Goal: Information Seeking & Learning: Learn about a topic

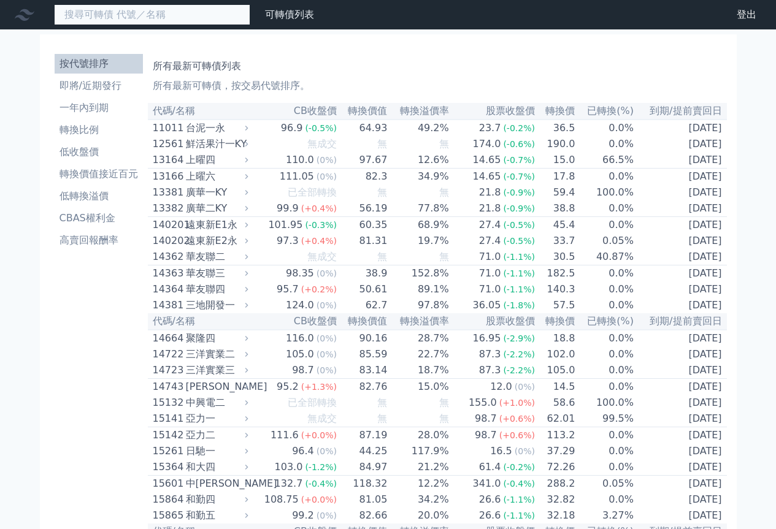
click at [137, 18] on input at bounding box center [152, 14] width 196 height 21
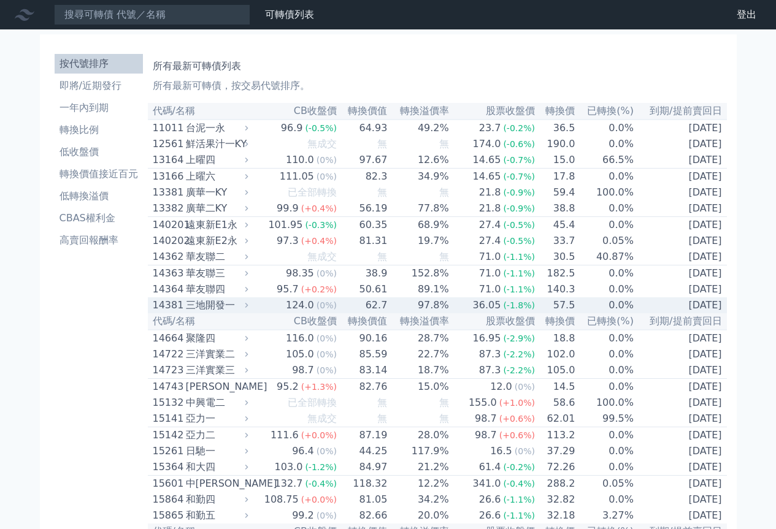
click at [209, 313] on div "三地開發一" at bounding box center [216, 305] width 60 height 15
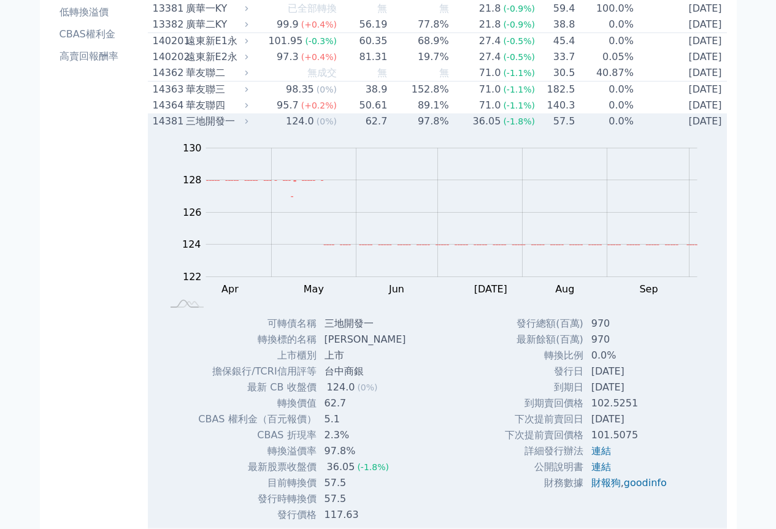
scroll to position [123, 0]
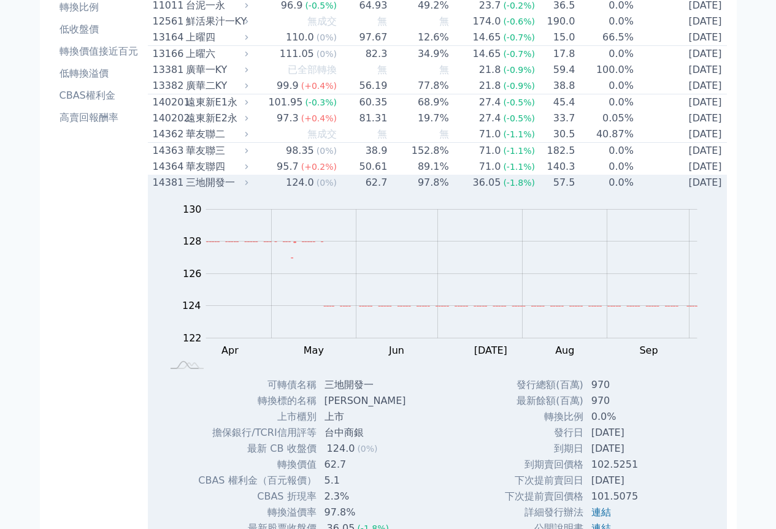
click at [212, 190] on div "三地開發一" at bounding box center [216, 182] width 60 height 15
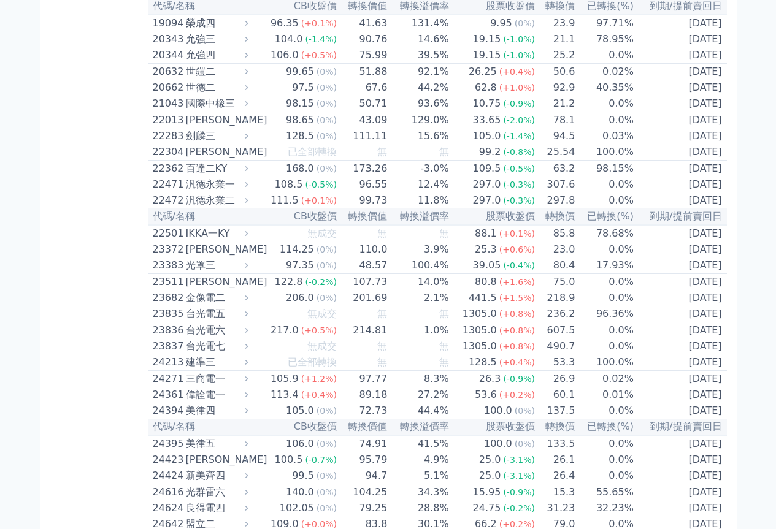
scroll to position [613, 0]
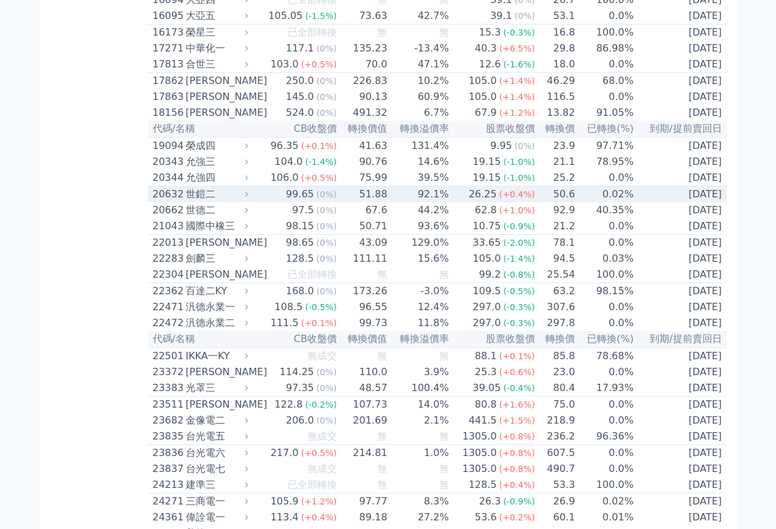
click at [205, 202] on div "世鎧二" at bounding box center [216, 194] width 60 height 15
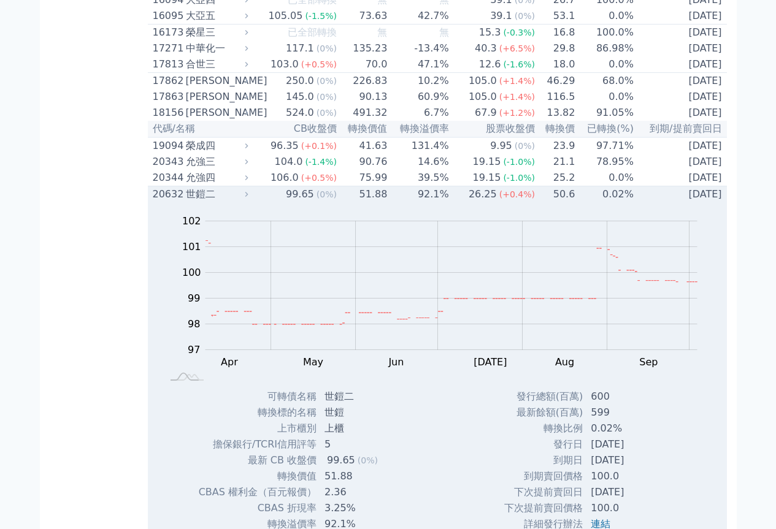
click at [205, 202] on div "世鎧二" at bounding box center [216, 194] width 60 height 15
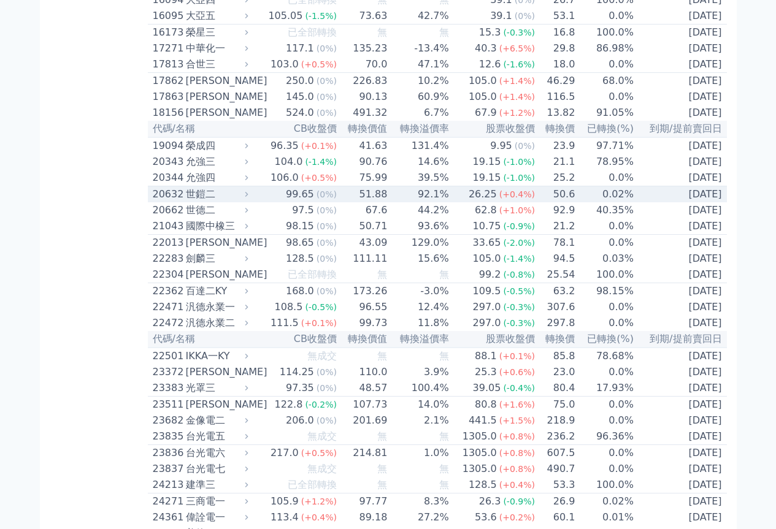
click at [198, 202] on div "世鎧二" at bounding box center [216, 194] width 60 height 15
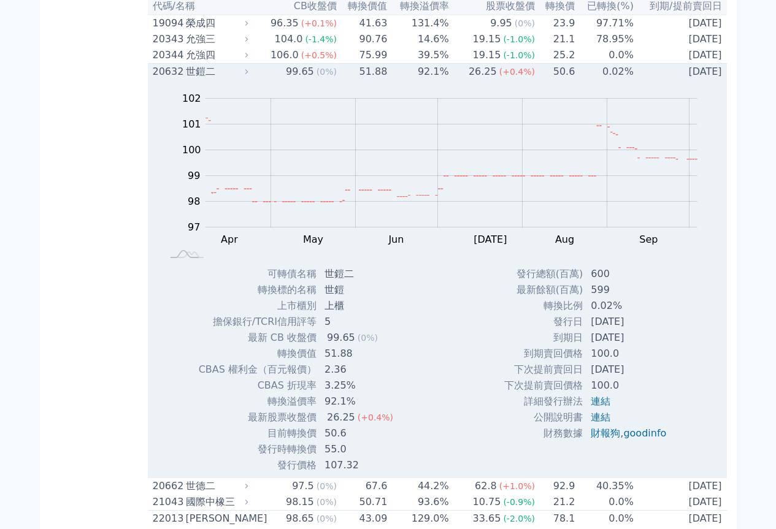
scroll to position [675, 0]
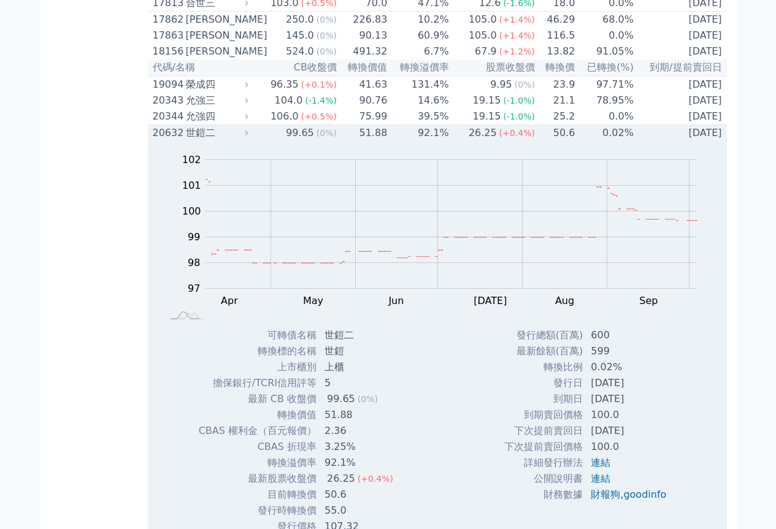
click at [197, 140] on div "世鎧二" at bounding box center [216, 133] width 60 height 15
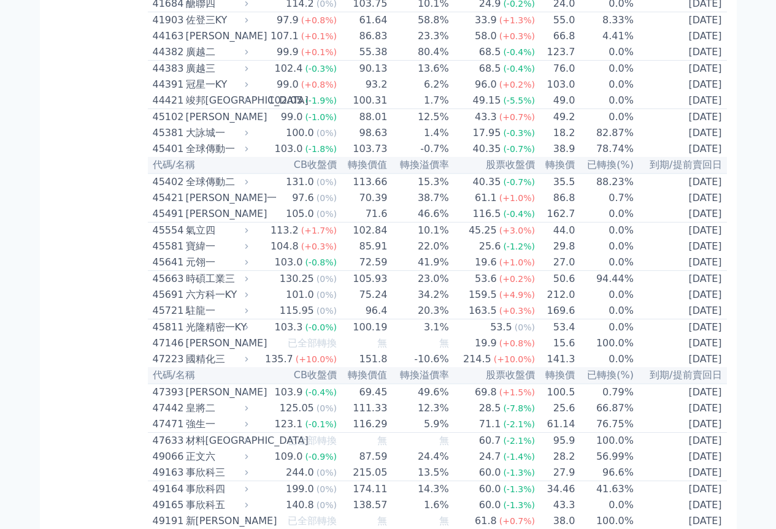
scroll to position [3128, 0]
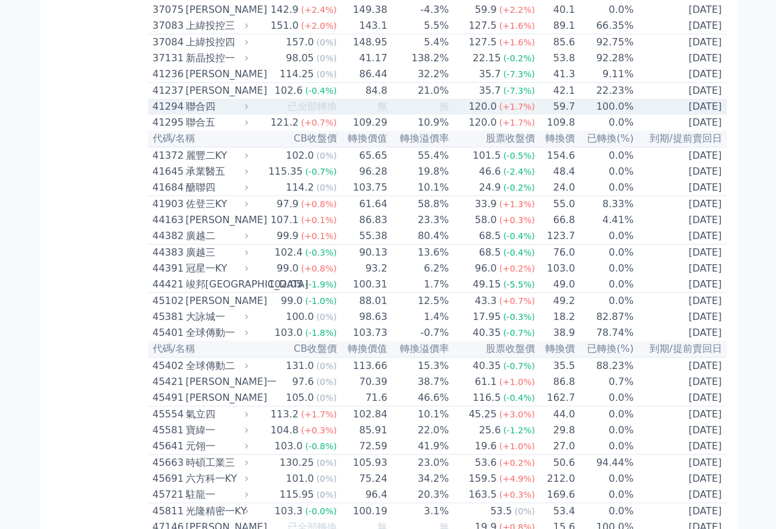
click at [201, 114] on div "聯合四" at bounding box center [216, 106] width 60 height 15
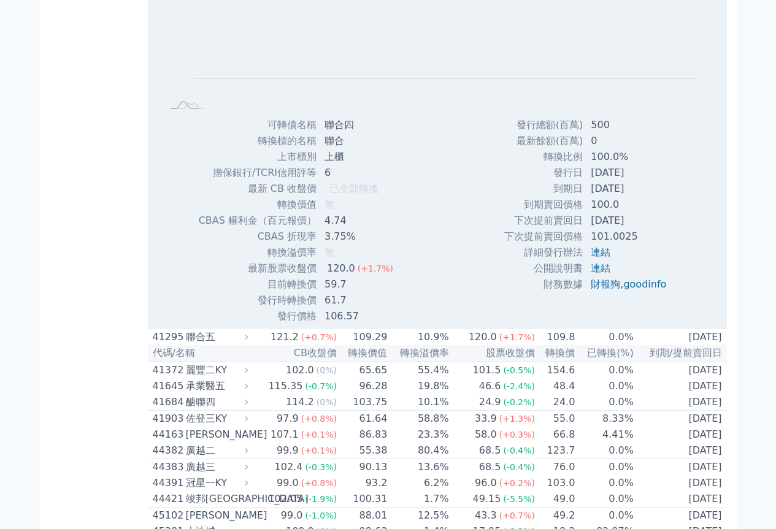
scroll to position [3373, 0]
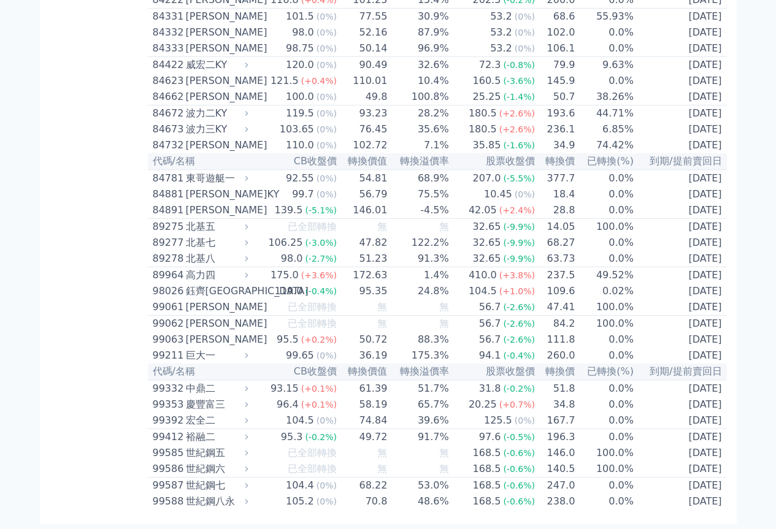
scroll to position [6563, 0]
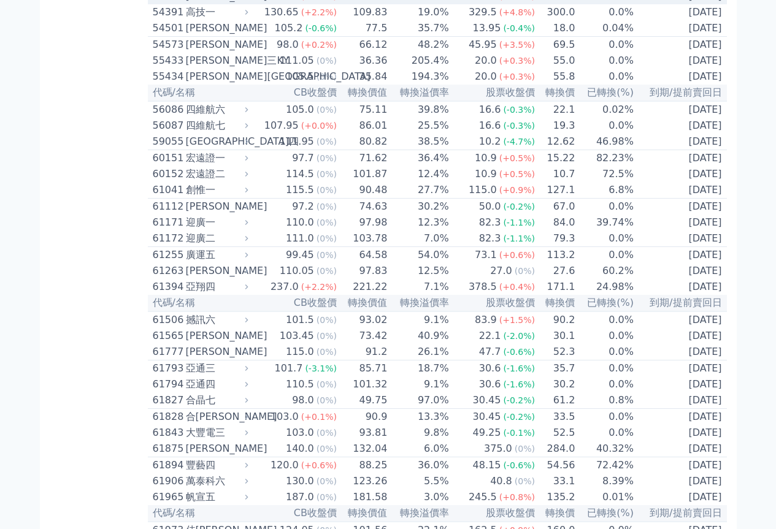
scroll to position [3763, 0]
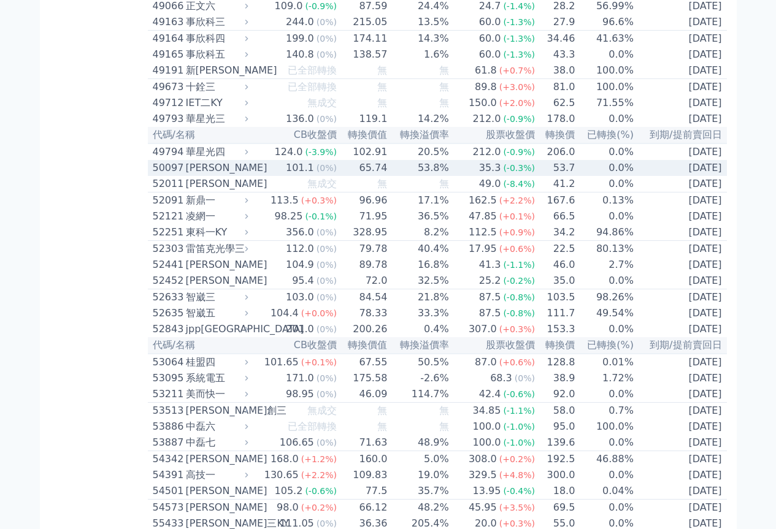
click at [195, 175] on div "[PERSON_NAME]" at bounding box center [216, 168] width 60 height 15
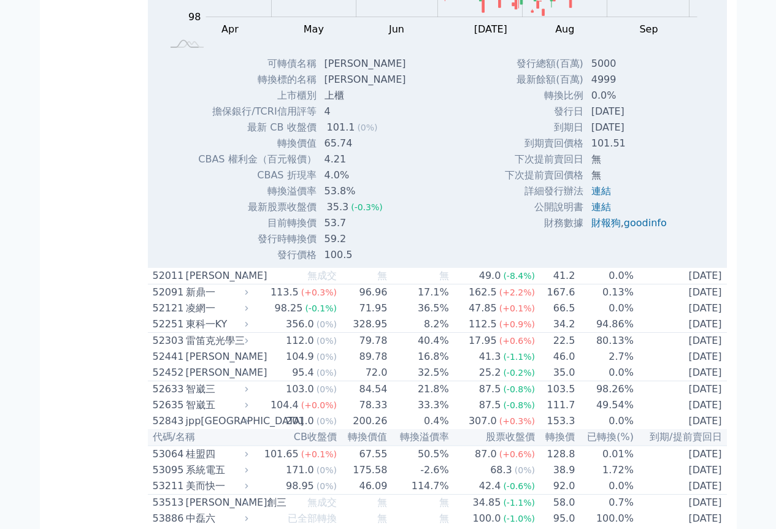
scroll to position [4008, 0]
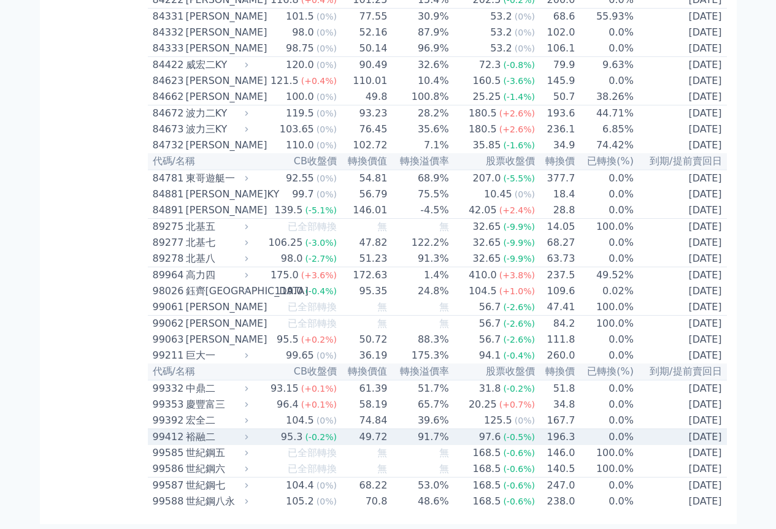
scroll to position [7219, 0]
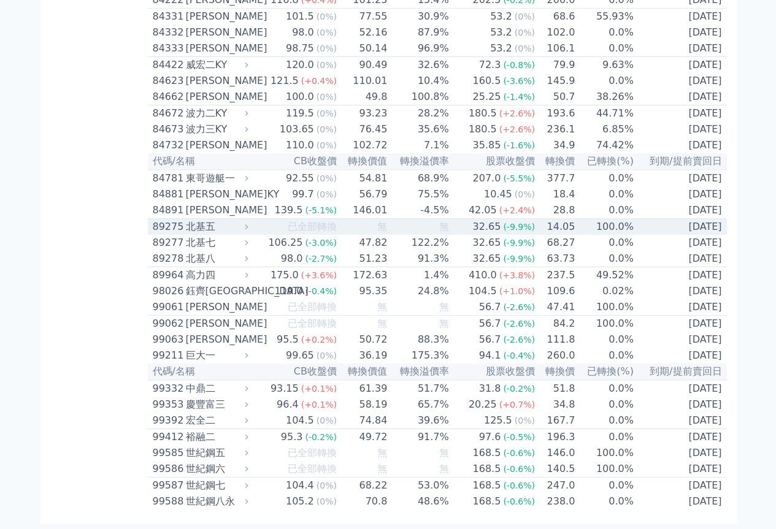
click at [212, 220] on div "北基五" at bounding box center [216, 227] width 60 height 15
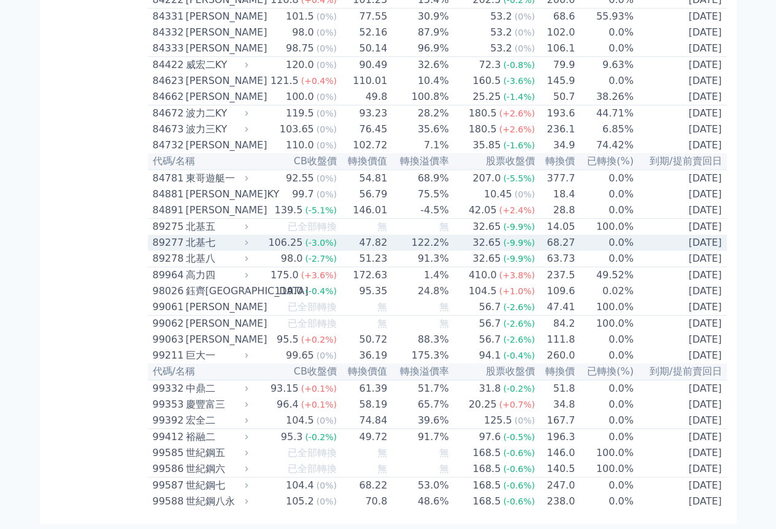
click at [211, 236] on div "北基七" at bounding box center [216, 243] width 60 height 15
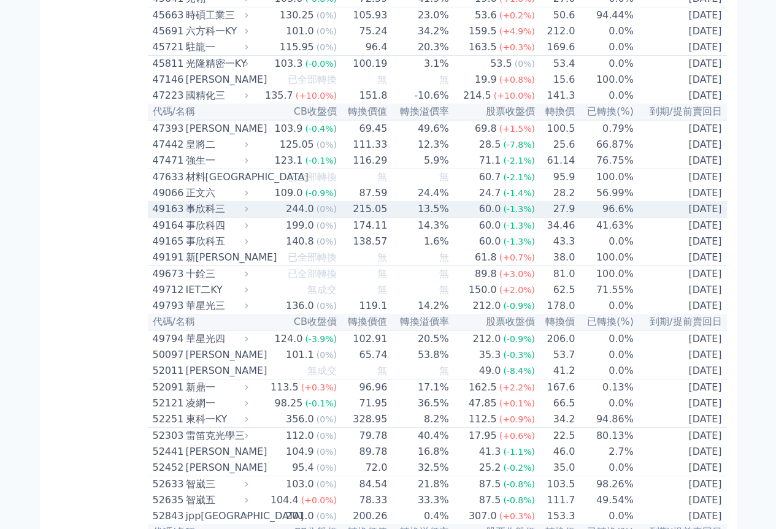
scroll to position [3637, 0]
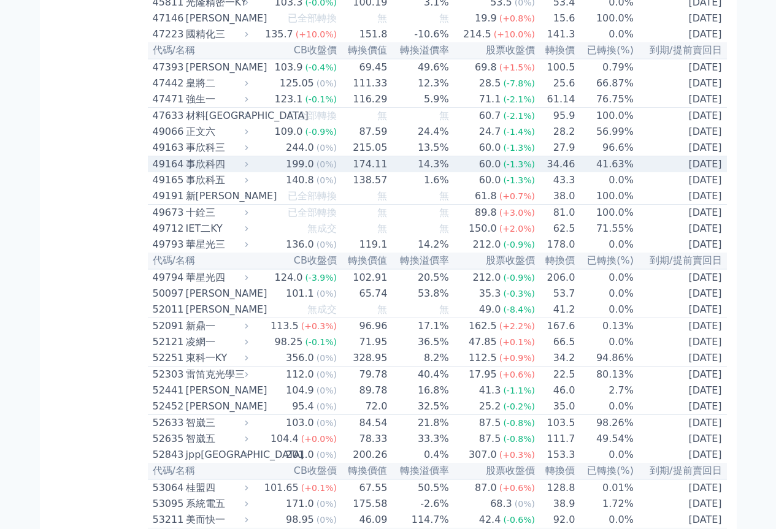
click at [221, 173] on td "49164 事欣科四" at bounding box center [200, 164] width 104 height 17
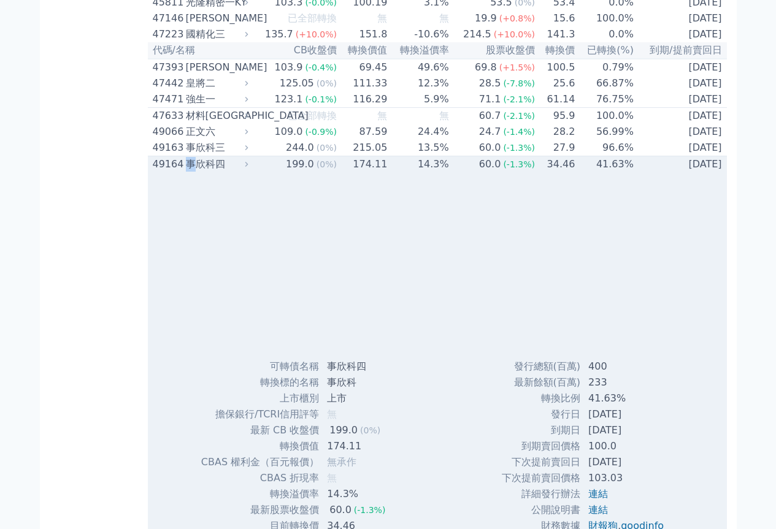
click at [221, 173] on td "49164 事欣科四" at bounding box center [200, 164] width 104 height 17
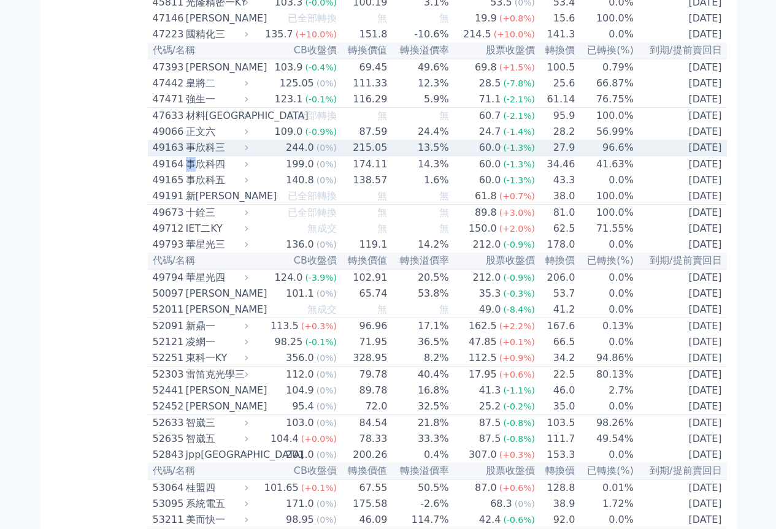
click at [223, 155] on div "事欣科三" at bounding box center [216, 147] width 60 height 15
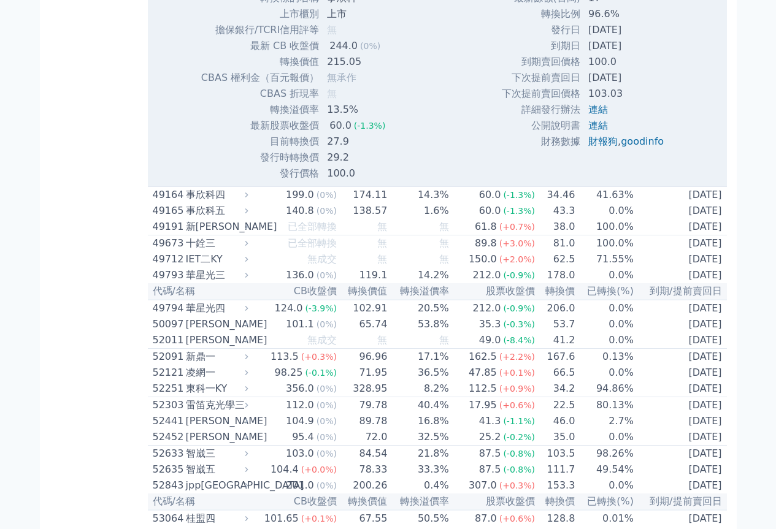
scroll to position [3821, 0]
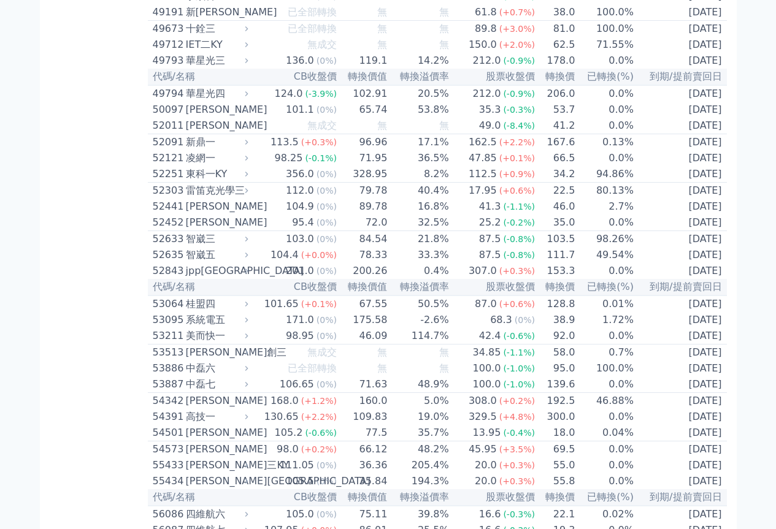
click at [300, 85] on th "CB收盤價" at bounding box center [294, 77] width 86 height 17
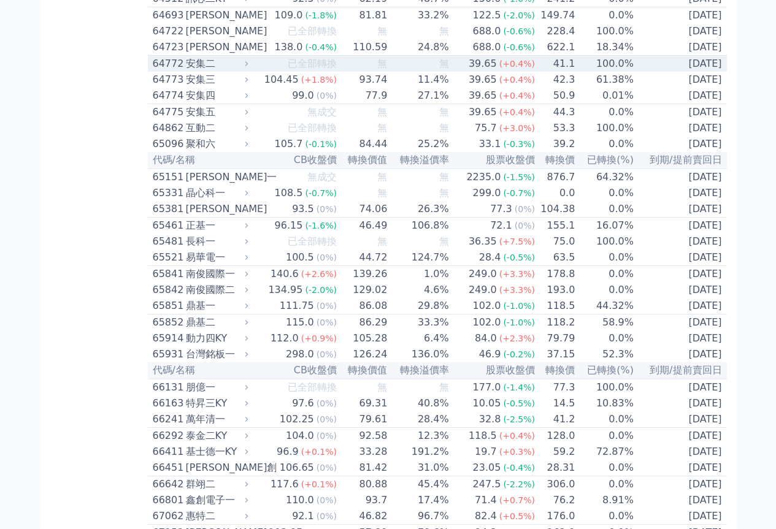
scroll to position [5272, 0]
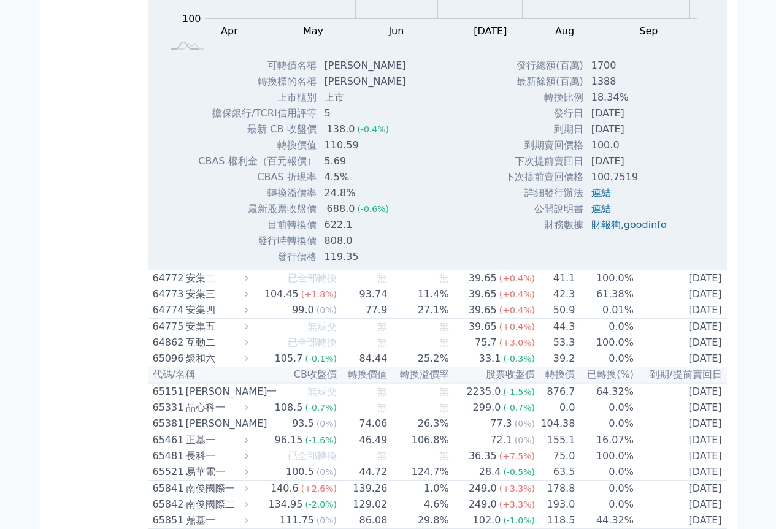
scroll to position [5456, 0]
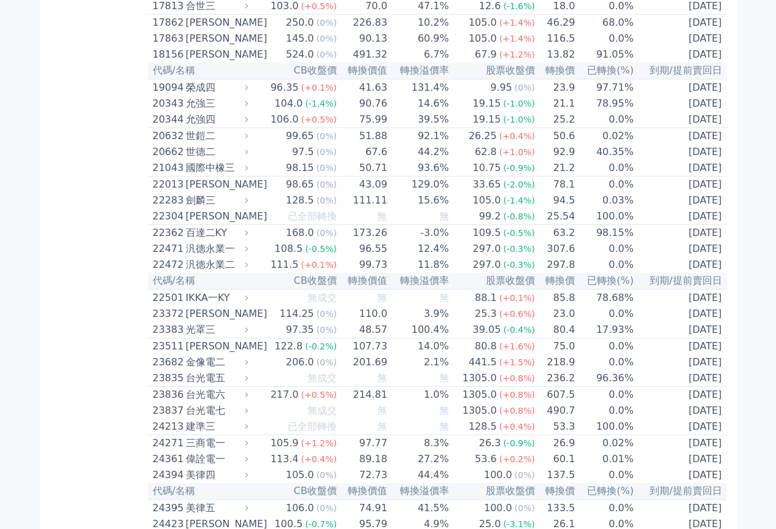
scroll to position [304, 0]
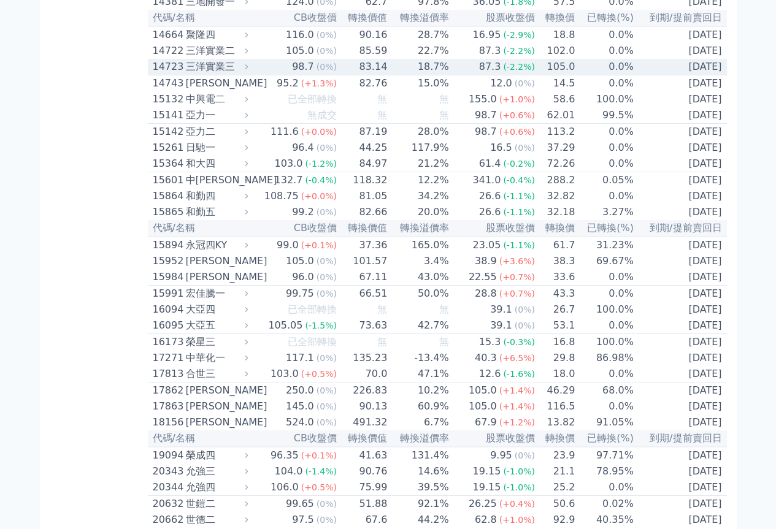
click at [205, 74] on div "三洋實業三" at bounding box center [216, 66] width 60 height 15
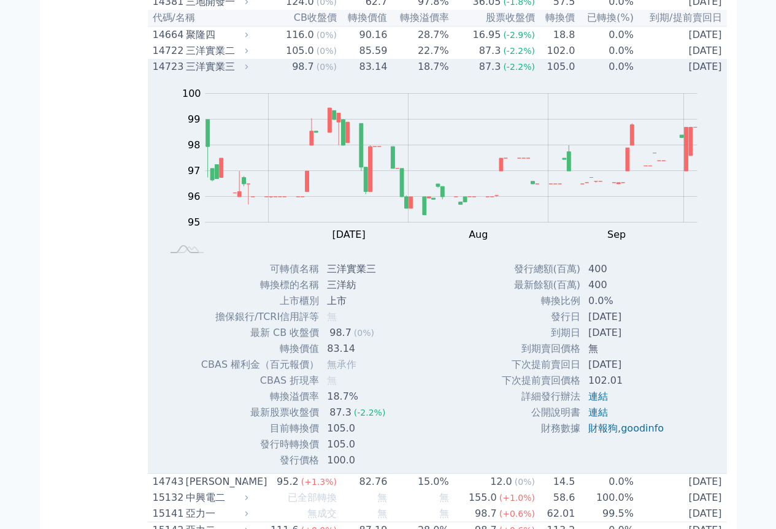
drag, startPoint x: 205, startPoint y: 85, endPoint x: 180, endPoint y: 88, distance: 25.9
click at [180, 74] on div "14723" at bounding box center [168, 66] width 30 height 15
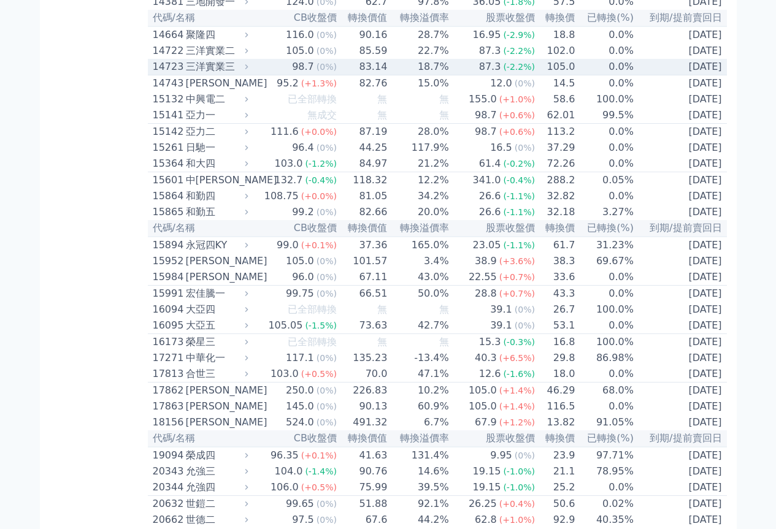
click at [224, 74] on div "三洋實業三" at bounding box center [216, 66] width 60 height 15
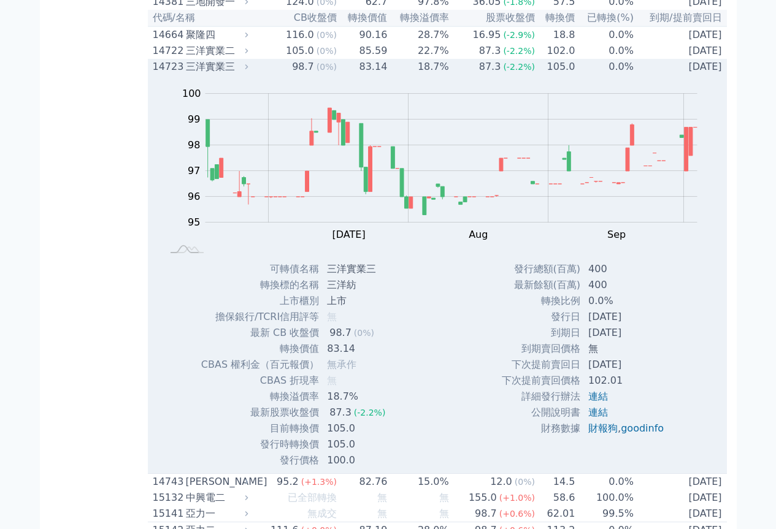
click at [224, 74] on div "三洋實業三" at bounding box center [216, 66] width 60 height 15
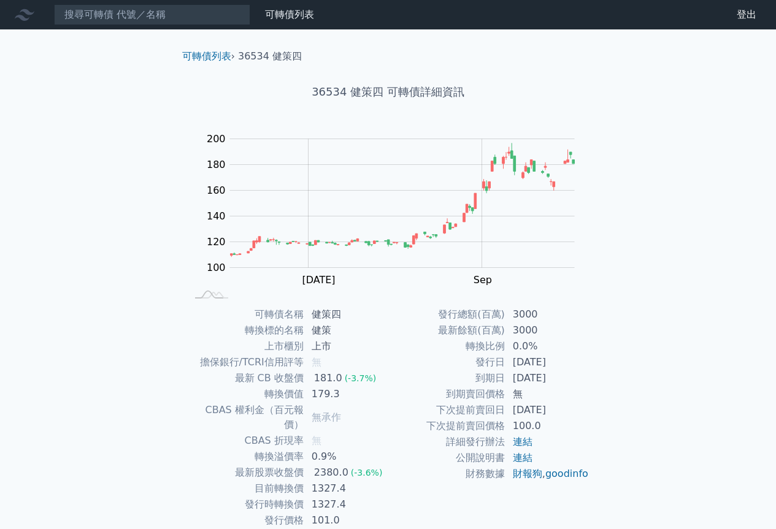
drag, startPoint x: 0, startPoint y: 0, endPoint x: 40, endPoint y: 234, distance: 237.2
click at [40, 234] on div "可轉債列表 財務數據 可轉債列表 財務數據 登出 登出 可轉債列表 › 36534 健策四 36534 健策四 可轉債詳細資訊 Zoom Out 100 60…" at bounding box center [388, 291] width 776 height 583
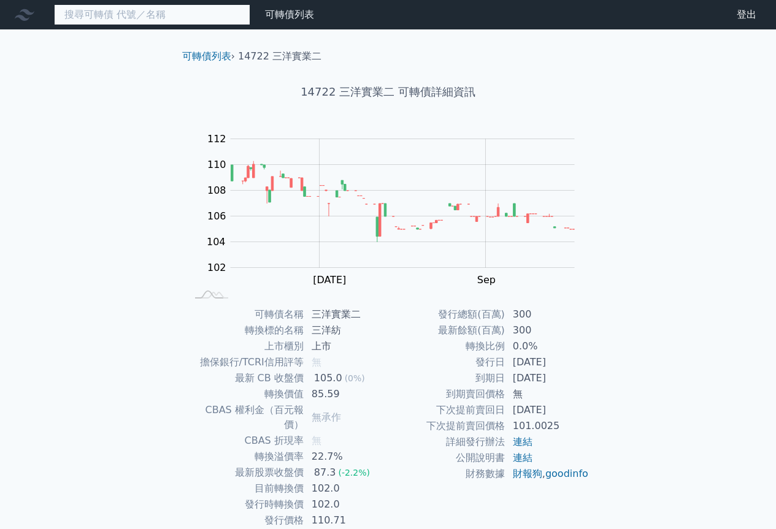
click at [163, 18] on input at bounding box center [152, 14] width 196 height 21
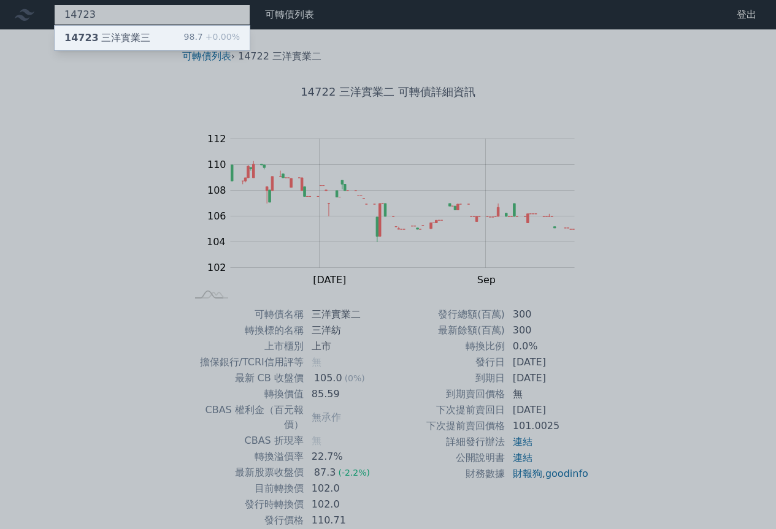
type input "14723"
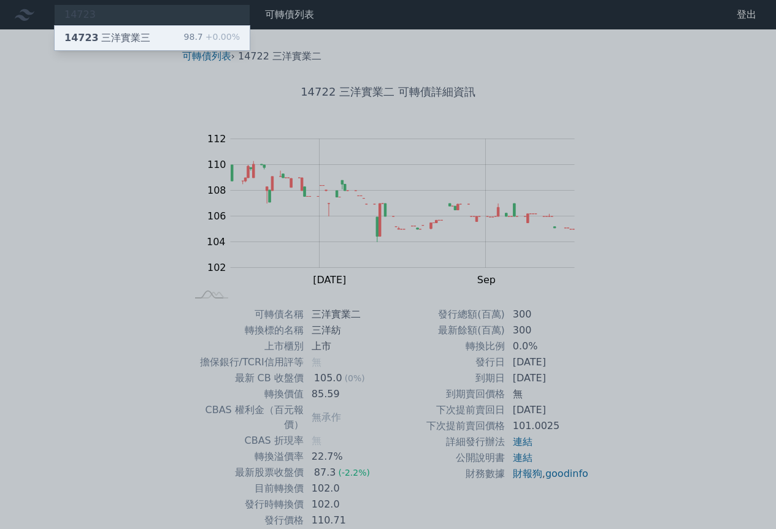
click at [125, 41] on div "14723 三洋實業三" at bounding box center [107, 38] width 86 height 15
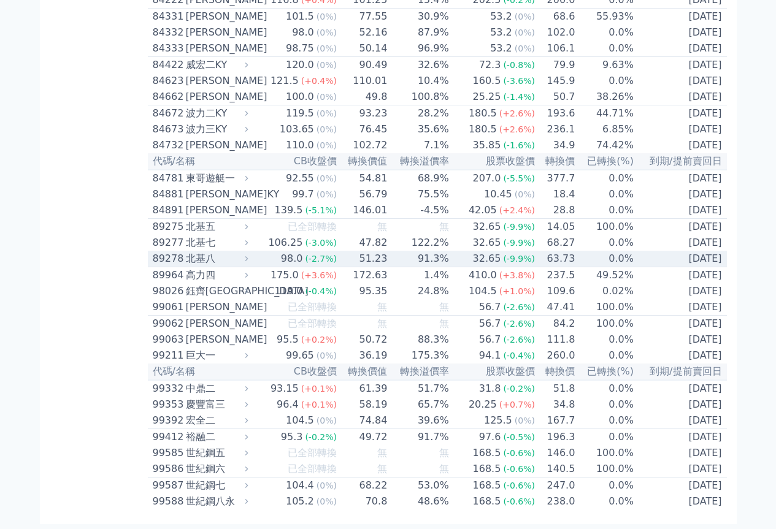
scroll to position [7219, 0]
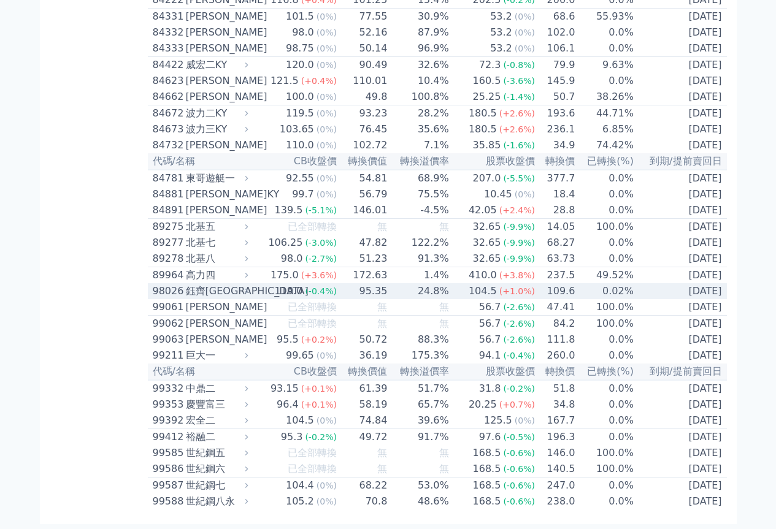
click at [201, 284] on div "鈺齊[GEOGRAPHIC_DATA]" at bounding box center [216, 291] width 60 height 15
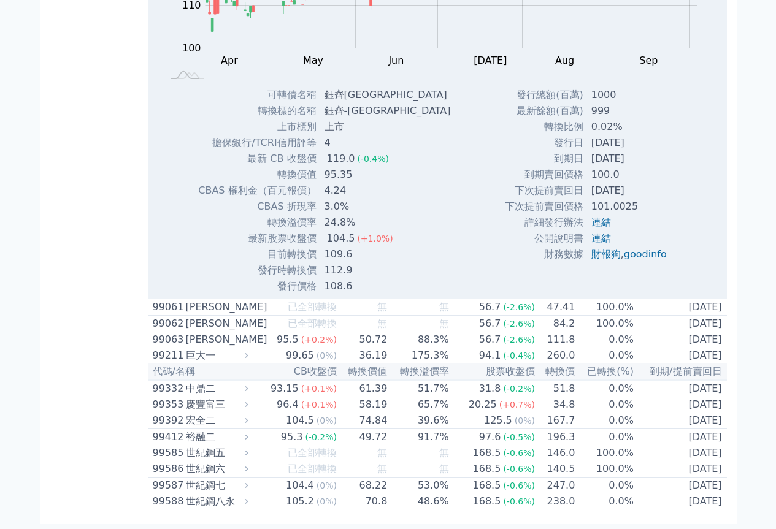
scroll to position [7342, 0]
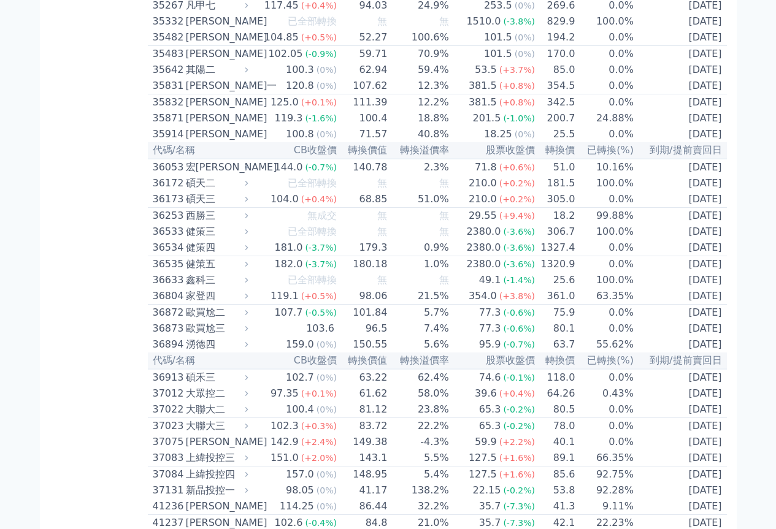
scroll to position [2818, 0]
